Goal: Task Accomplishment & Management: Manage account settings

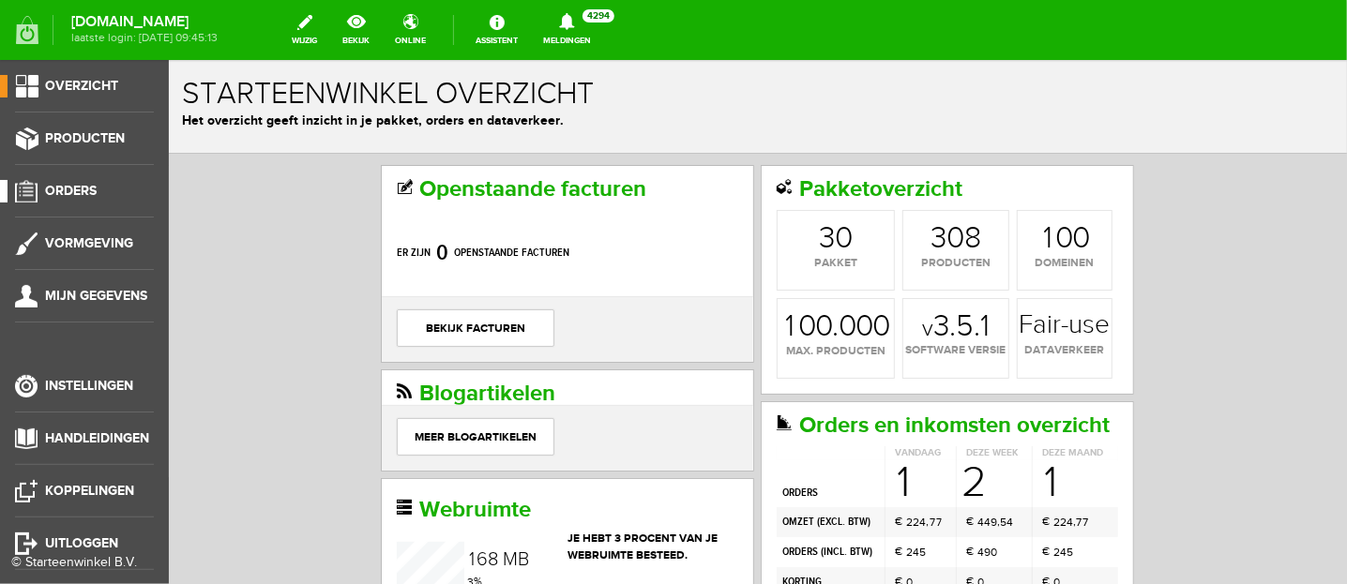
click at [49, 186] on span "Orders" at bounding box center [71, 191] width 52 height 16
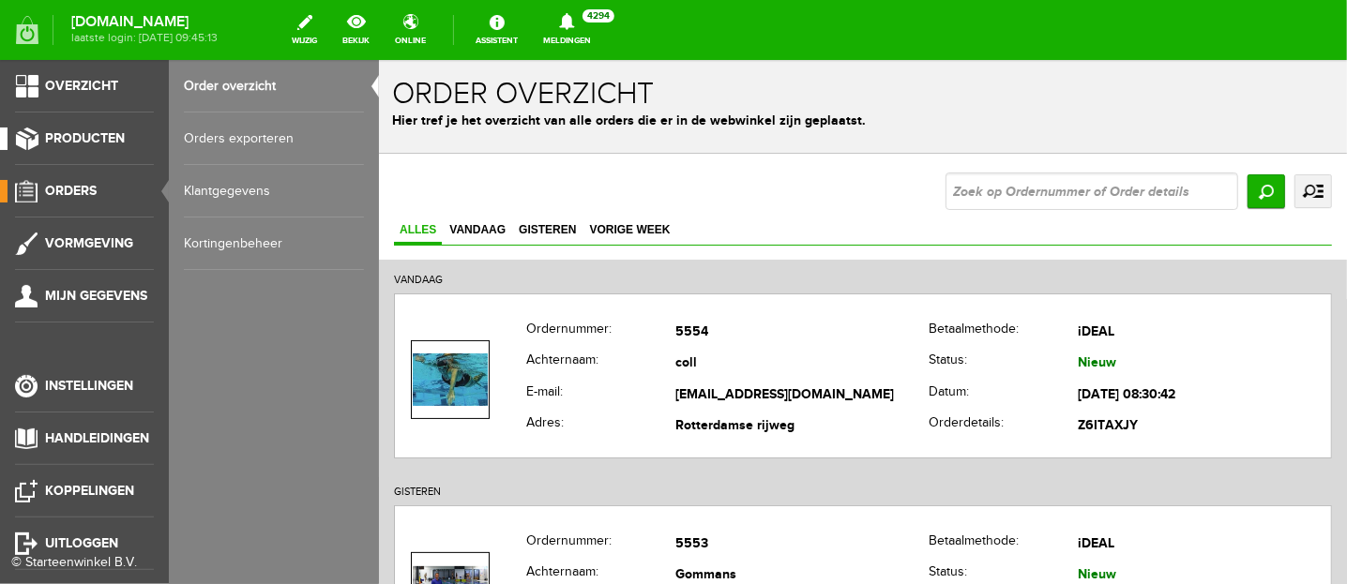
click at [64, 140] on span "Producten" at bounding box center [85, 138] width 80 height 16
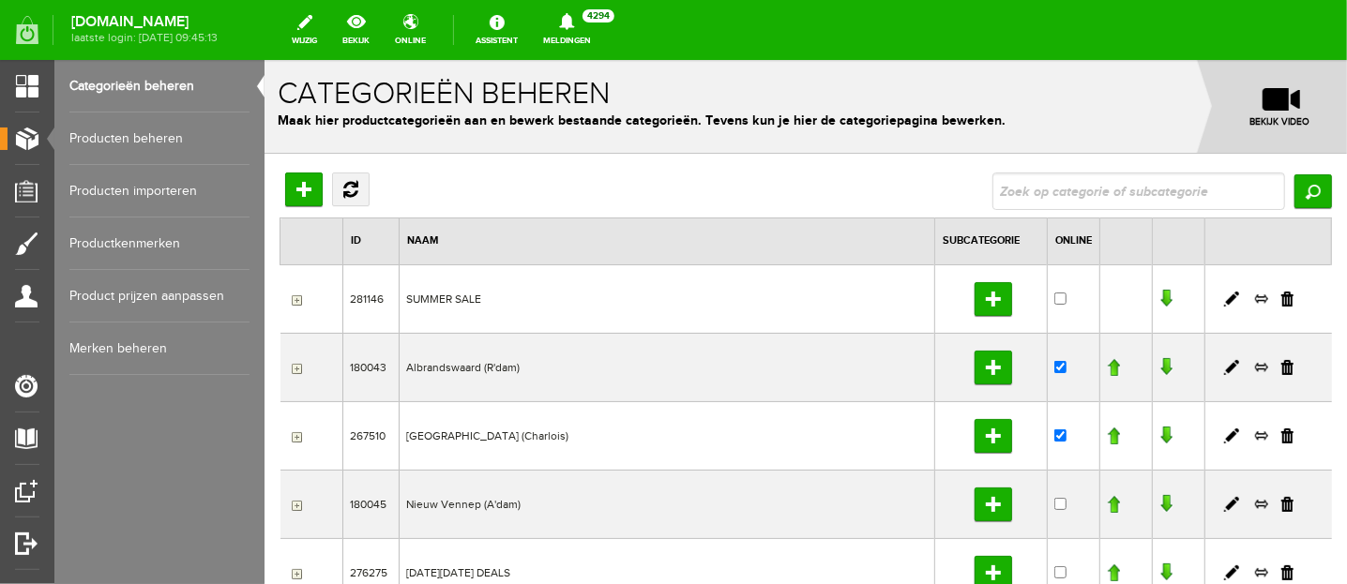
click at [141, 139] on link "Producten beheren" at bounding box center [159, 139] width 180 height 53
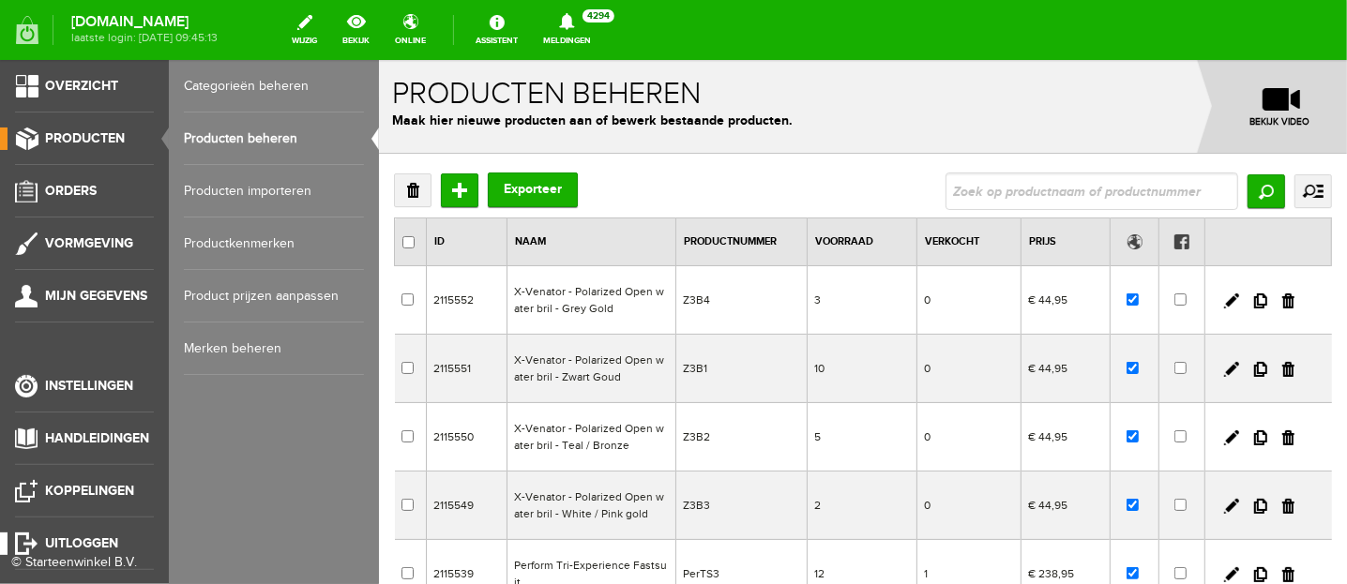
click at [69, 538] on span "Uitloggen" at bounding box center [81, 544] width 73 height 16
